Goal: Check status: Check status

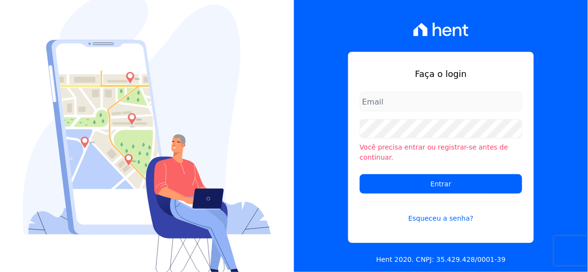
type input "[PERSON_NAME][EMAIL_ADDRESS][PERSON_NAME][DOMAIN_NAME]"
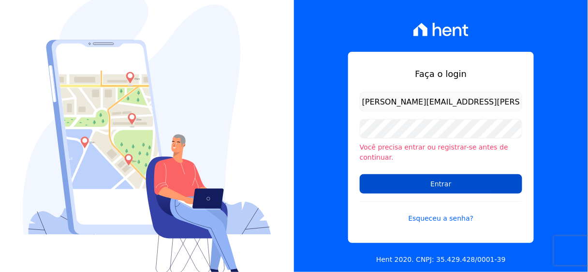
click at [439, 178] on input "Entrar" at bounding box center [441, 183] width 162 height 19
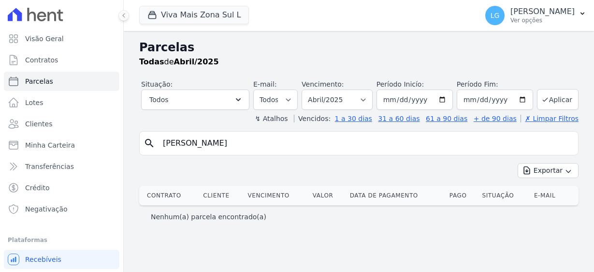
select select
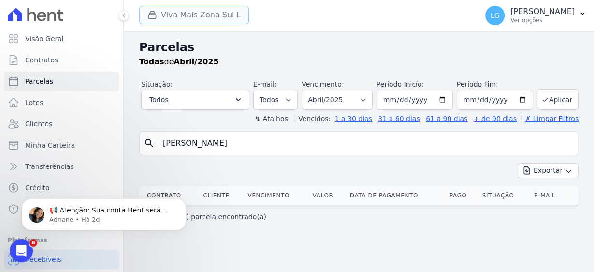
click at [198, 16] on button "Viva Mais Zona Sul L" at bounding box center [194, 15] width 110 height 18
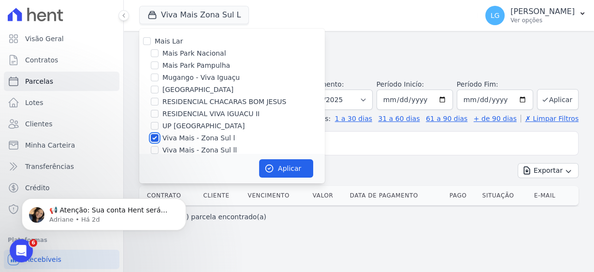
click at [151, 136] on input "Viva Mais - Zona Sul l" at bounding box center [155, 138] width 8 height 8
checkbox input "false"
click at [155, 89] on input "Parque Primavera" at bounding box center [155, 90] width 8 height 8
checkbox input "true"
click at [282, 166] on button "Aplicar" at bounding box center [286, 168] width 54 height 18
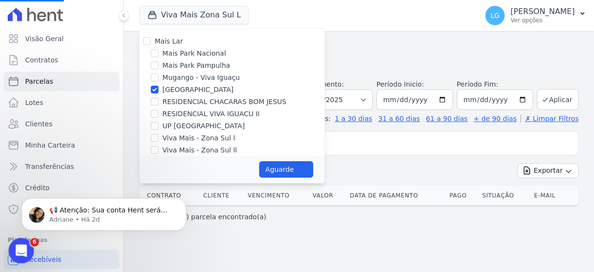
click at [21, 245] on icon "Abrir mensagem da Intercom" at bounding box center [20, 249] width 16 height 16
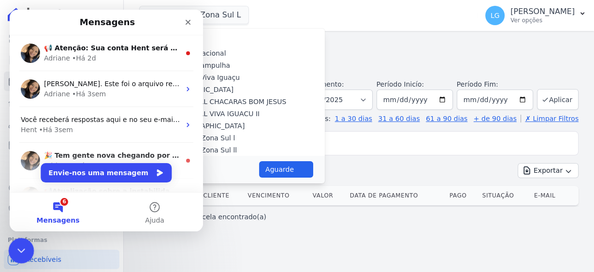
select select
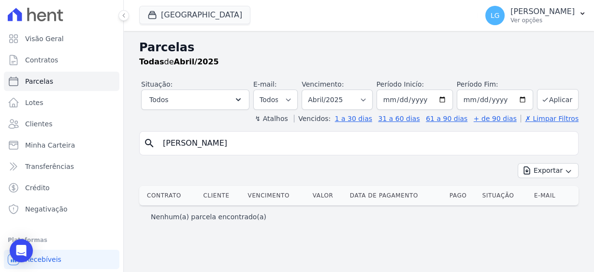
click at [23, 247] on icon "Open Intercom Messenger" at bounding box center [21, 251] width 10 height 12
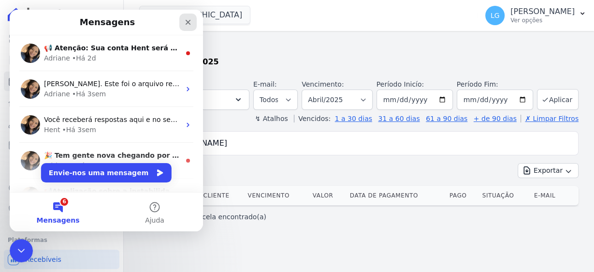
click at [191, 20] on icon "Fechar" at bounding box center [188, 22] width 8 height 8
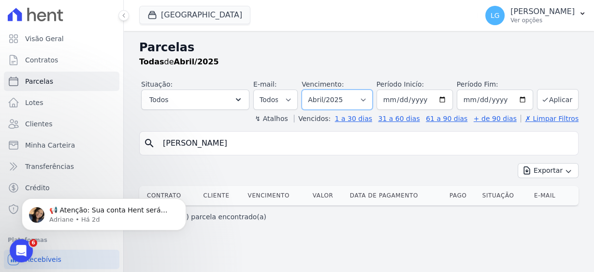
click at [373, 97] on select "Filtrar por período ──────── Todos os meses Fevereiro/2025 Março/2025 Abril/202…" at bounding box center [337, 99] width 71 height 20
select select "08/2025"
click at [307, 89] on select "Filtrar por período ──────── Todos os meses Fevereiro/2025 Março/2025 Abril/202…" at bounding box center [337, 99] width 71 height 20
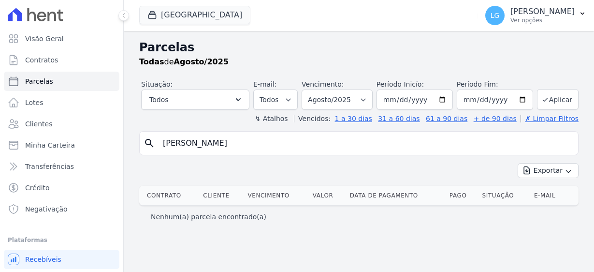
select select
drag, startPoint x: 264, startPoint y: 147, endPoint x: 112, endPoint y: 139, distance: 152.5
click at [112, 139] on div "Visão Geral Contratos Parcelas Lotes Clientes Minha Carteira Transferências Cré…" at bounding box center [297, 136] width 594 height 272
paste input "JULIANA MARTINS DE OLIVEIRA"
type input "JULIANA MARTINS DE OLIVEIRA"
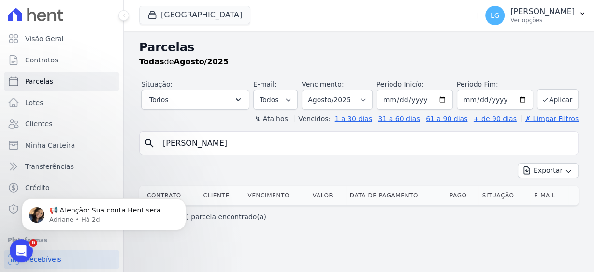
select select
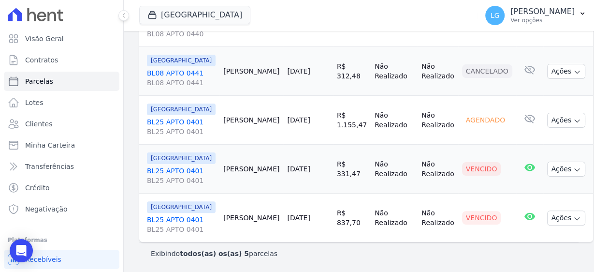
scroll to position [357, 0]
click at [553, 113] on button "Ações" at bounding box center [566, 120] width 39 height 15
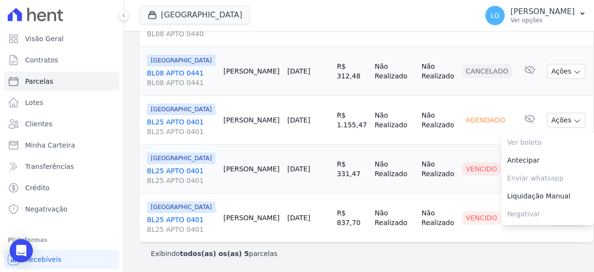
click at [421, 145] on td "Não Realizado" at bounding box center [438, 169] width 40 height 49
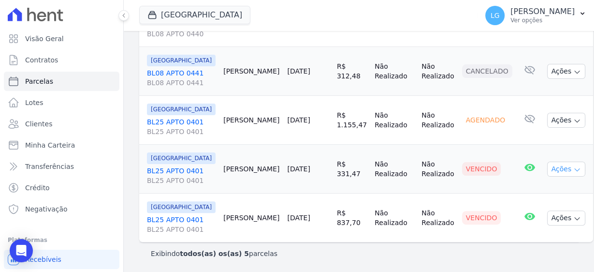
click at [552, 161] on button "Ações" at bounding box center [566, 168] width 39 height 15
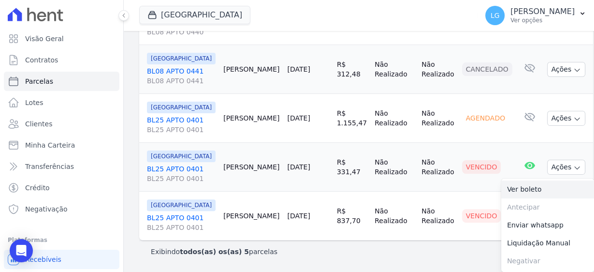
click at [526, 180] on link "Ver boleto" at bounding box center [547, 189] width 93 height 18
click at [458, 159] on td "Vencido" at bounding box center [487, 167] width 58 height 49
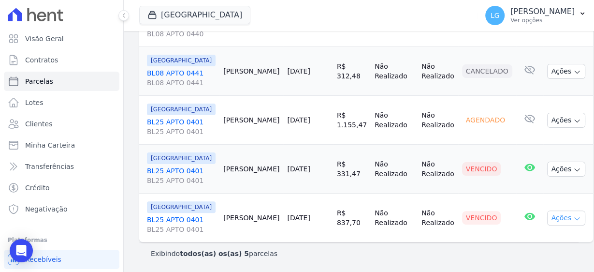
click at [547, 210] on button "Ações" at bounding box center [566, 217] width 39 height 15
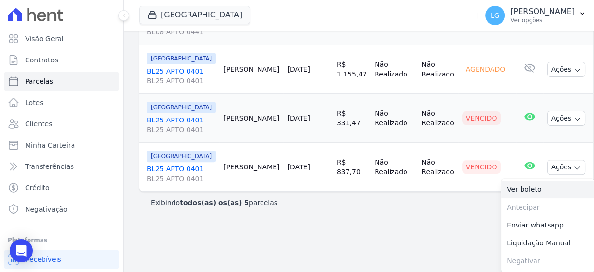
click at [513, 198] on link "Ver boleto" at bounding box center [547, 189] width 93 height 18
